Goal: Check status: Check status

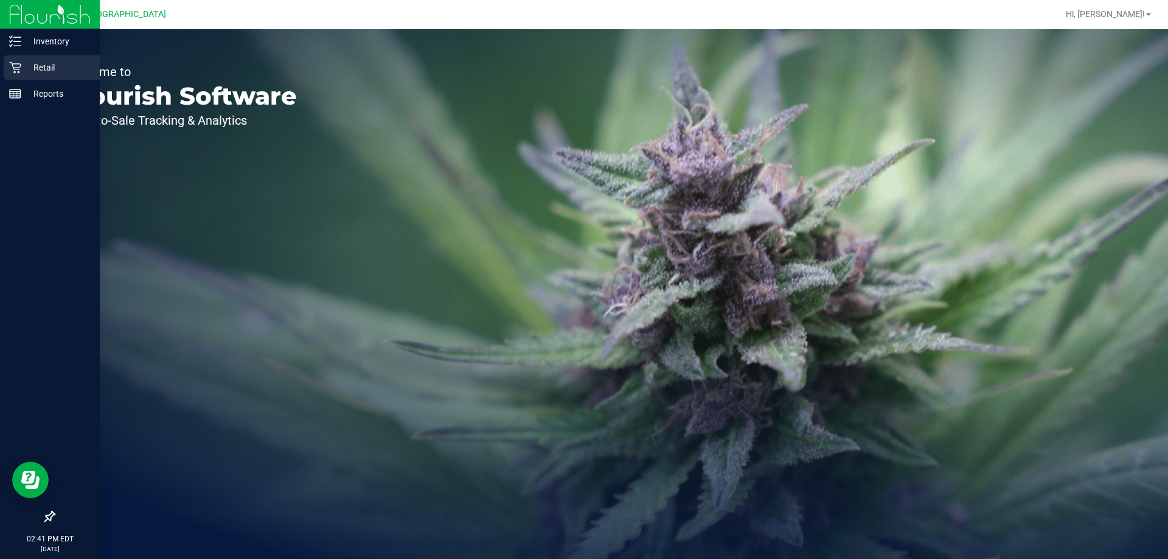
click at [16, 74] on div "Retail" at bounding box center [52, 67] width 96 height 24
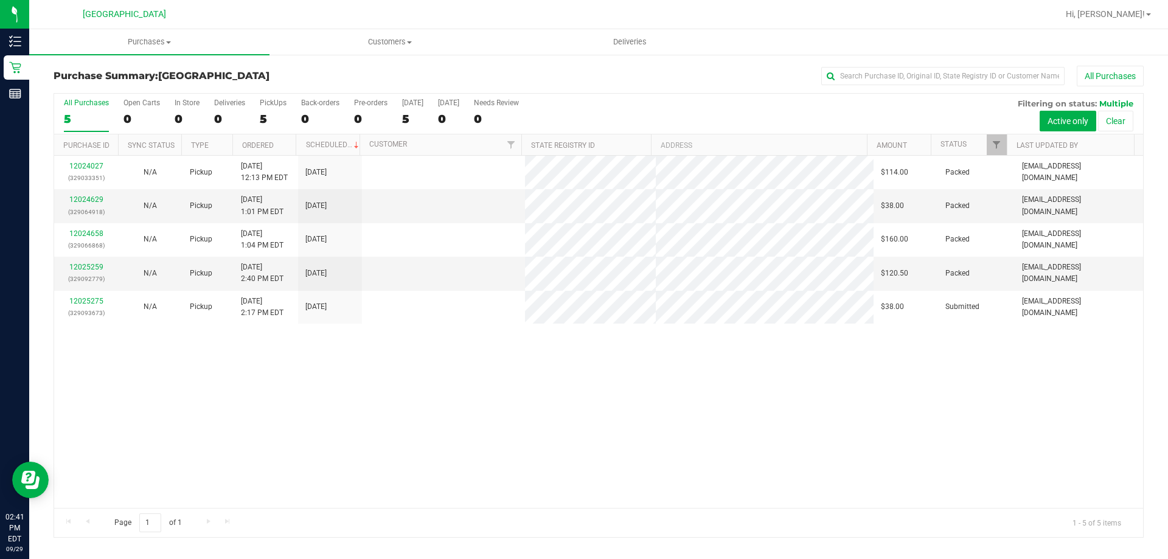
click at [96, 302] on link "12025275" at bounding box center [86, 301] width 34 height 9
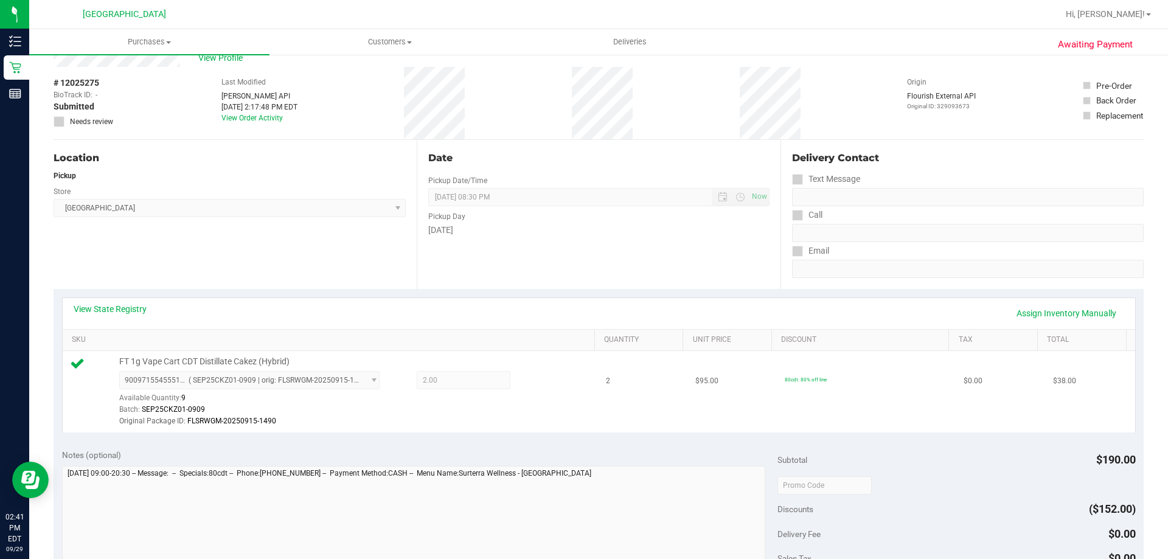
scroll to position [61, 0]
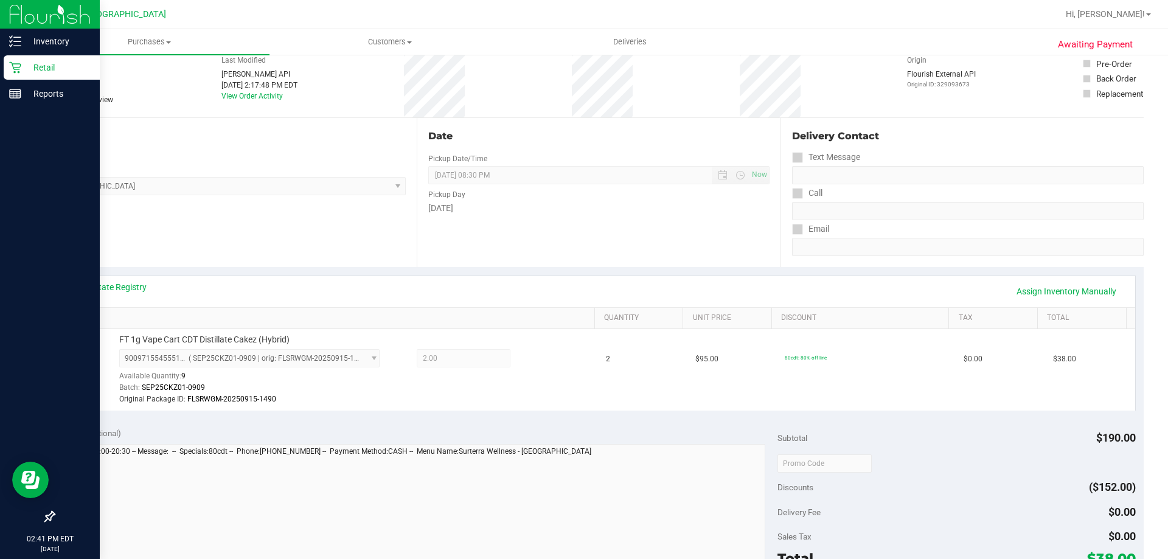
click at [40, 66] on p "Retail" at bounding box center [57, 67] width 73 height 15
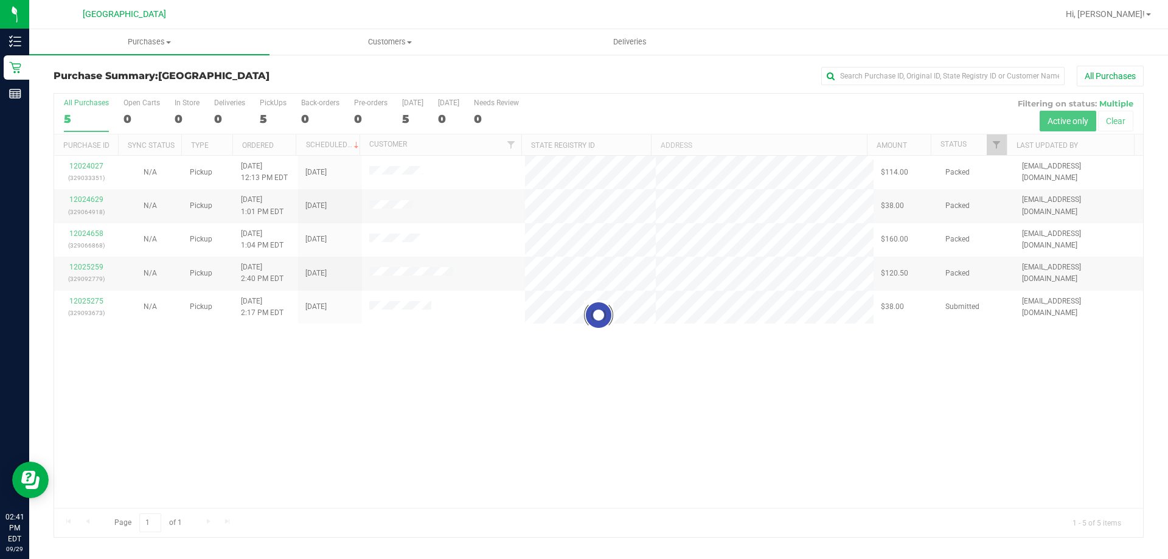
click at [543, 361] on div at bounding box center [598, 316] width 1089 height 444
